Goal: Transaction & Acquisition: Purchase product/service

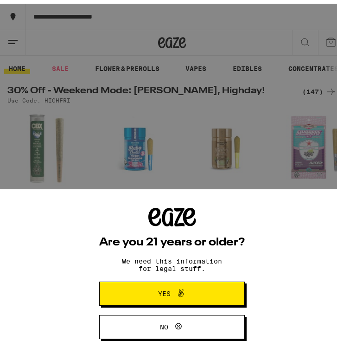
click at [197, 294] on span "Yes" at bounding box center [172, 290] width 70 height 12
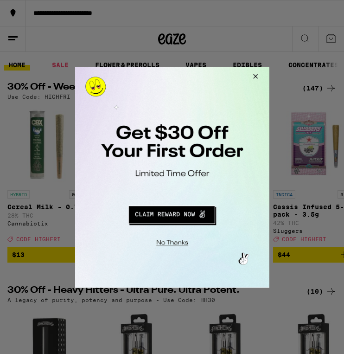
click at [171, 215] on button "Redirect to URL" at bounding box center [170, 213] width 161 height 22
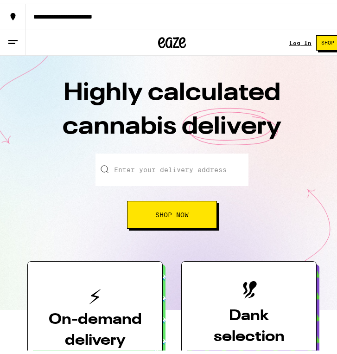
click at [149, 208] on button "Shop Now" at bounding box center [172, 211] width 90 height 28
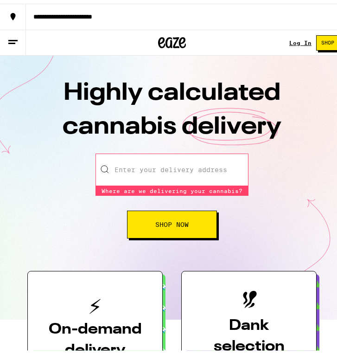
click at [122, 167] on input "Enter your delivery address" at bounding box center [171, 166] width 153 height 32
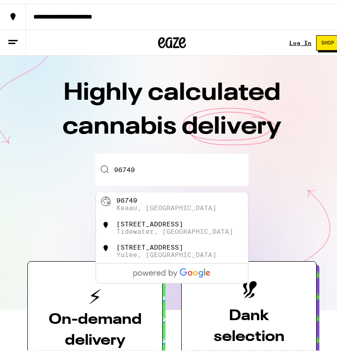
click at [132, 198] on div "96749" at bounding box center [126, 196] width 21 height 7
type input "Keaau, HI 96749"
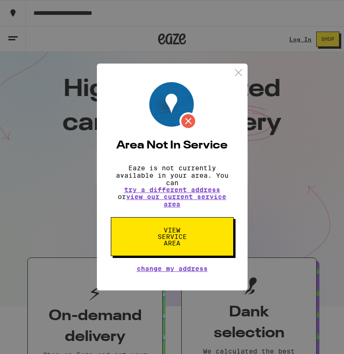
click at [237, 71] on img at bounding box center [239, 73] width 12 height 12
